Goal: Task Accomplishment & Management: Complete application form

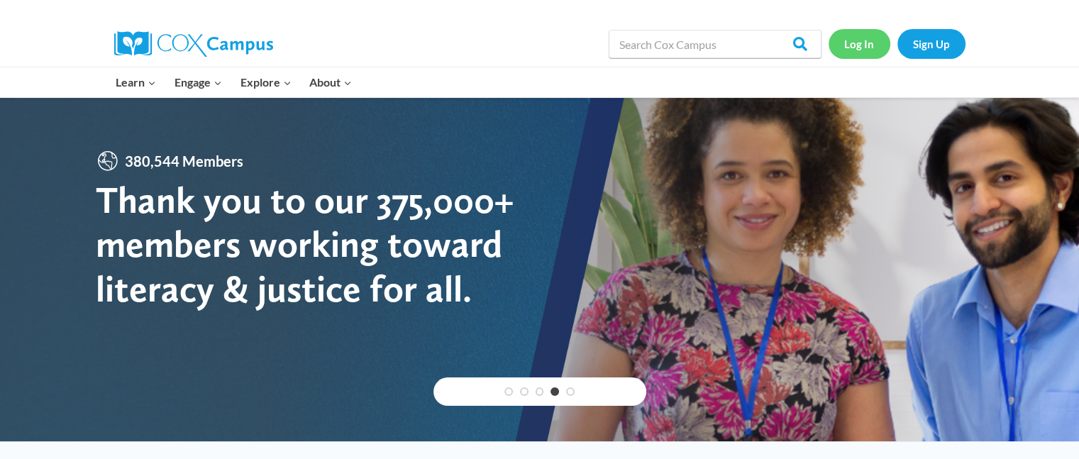
click at [865, 43] on link "Log In" at bounding box center [859, 43] width 62 height 29
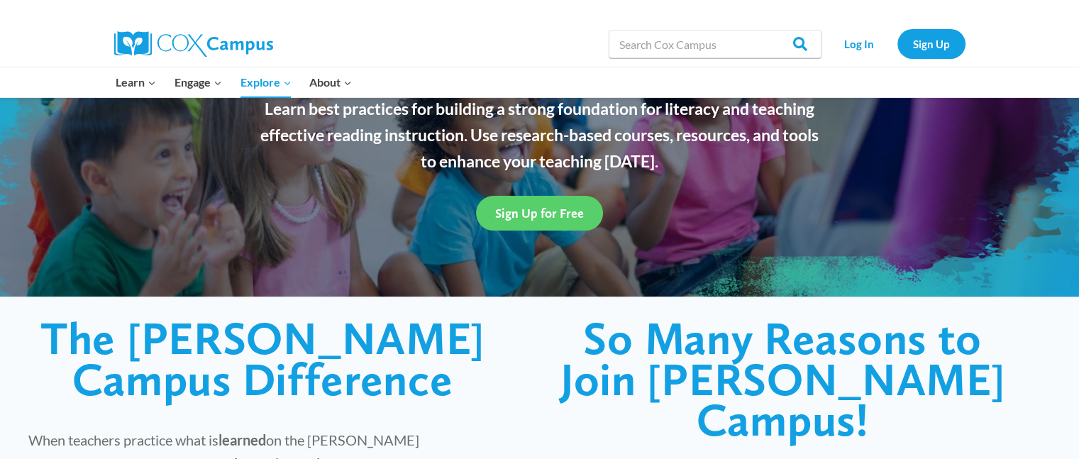
scroll to position [168, 0]
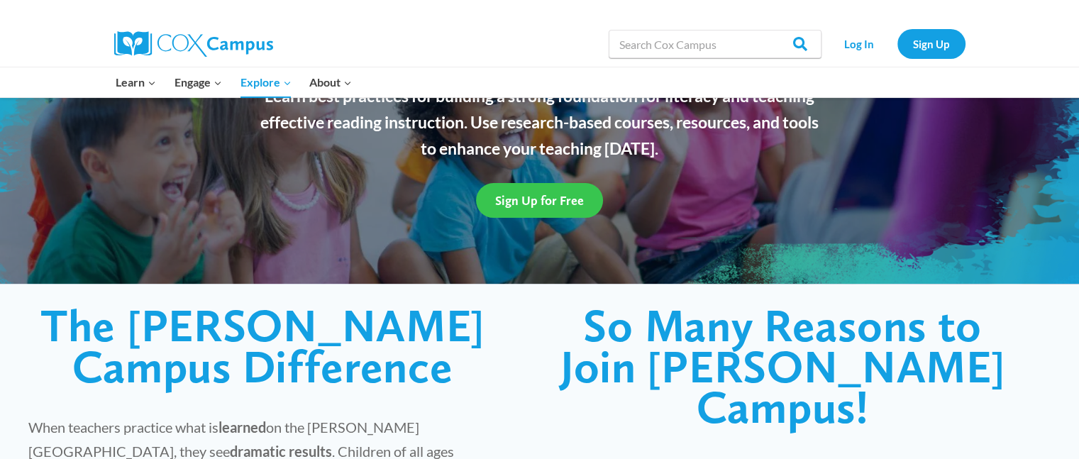
click at [556, 207] on span "Sign Up for Free" at bounding box center [539, 200] width 89 height 15
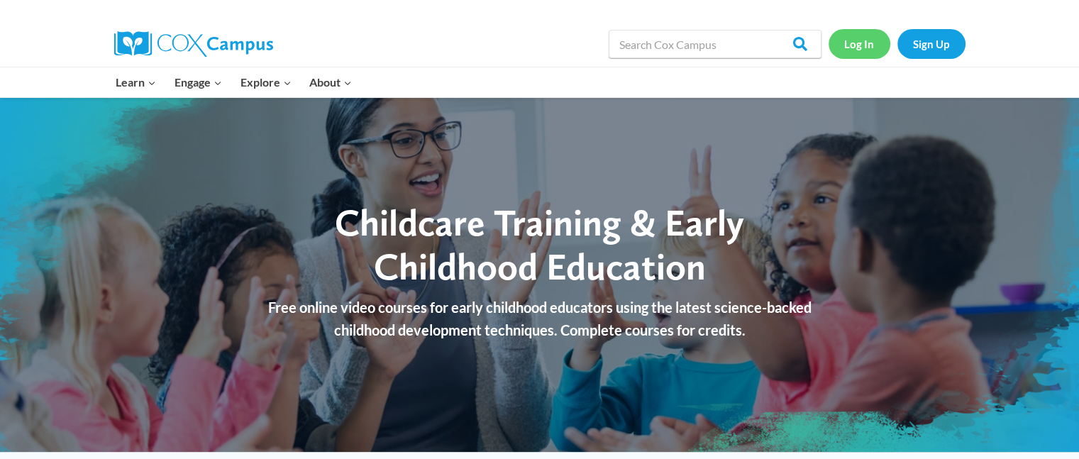
click at [854, 57] on link "Log In" at bounding box center [859, 43] width 62 height 29
